Goal: Browse casually

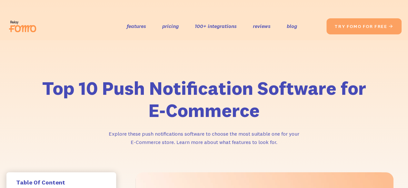
click at [21, 28] on img at bounding box center [24, 26] width 36 height 21
click at [15, 25] on img at bounding box center [24, 26] width 36 height 21
click at [17, 26] on img at bounding box center [24, 26] width 36 height 21
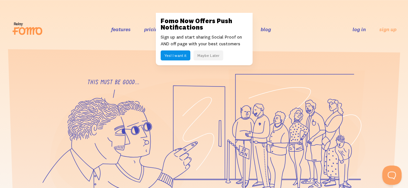
click at [204, 55] on button "Maybe Later" at bounding box center [208, 56] width 30 height 10
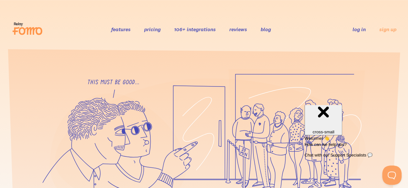
click at [339, 114] on div "Close cross-small" at bounding box center [323, 112] width 33 height 43
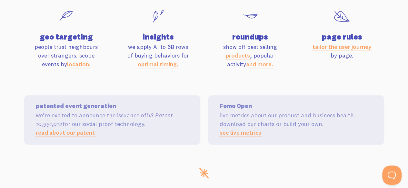
scroll to position [3273, 0]
